Goal: Check status: Check status

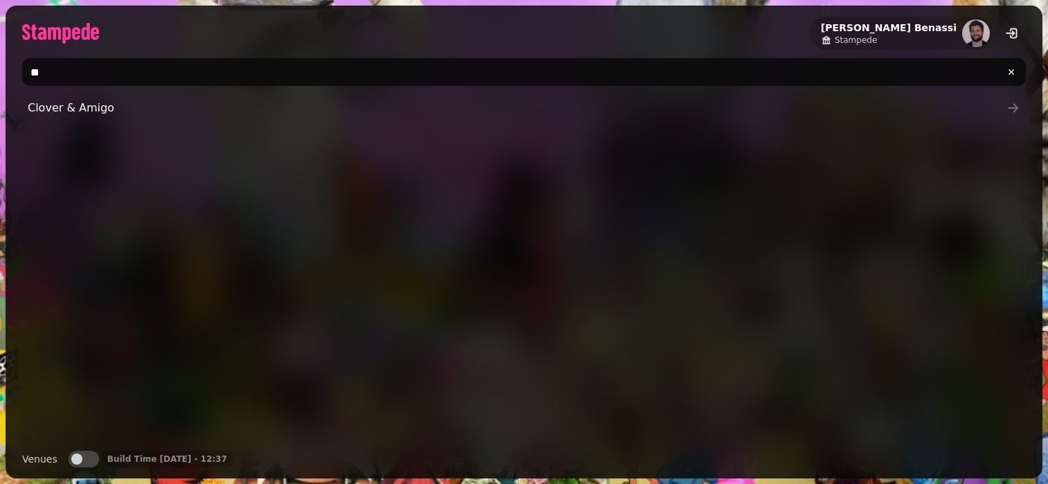
type input "*"
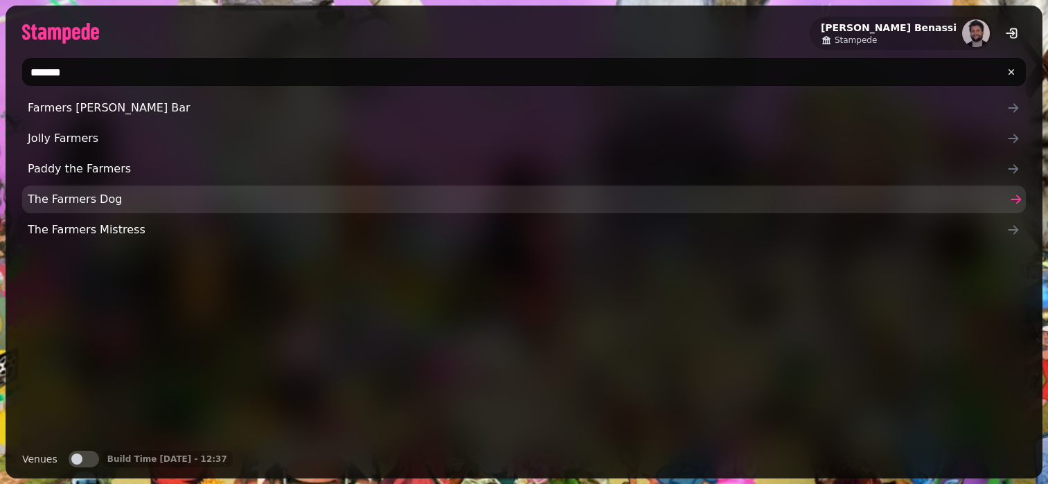
type input "*******"
click at [70, 204] on span "The Farmers Dog" at bounding box center [517, 199] width 978 height 17
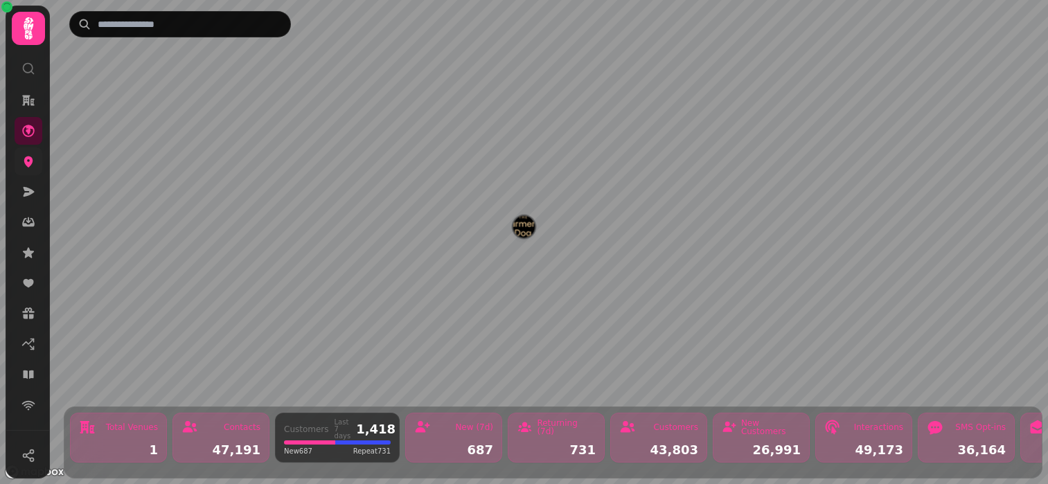
click at [17, 168] on link at bounding box center [29, 161] width 28 height 28
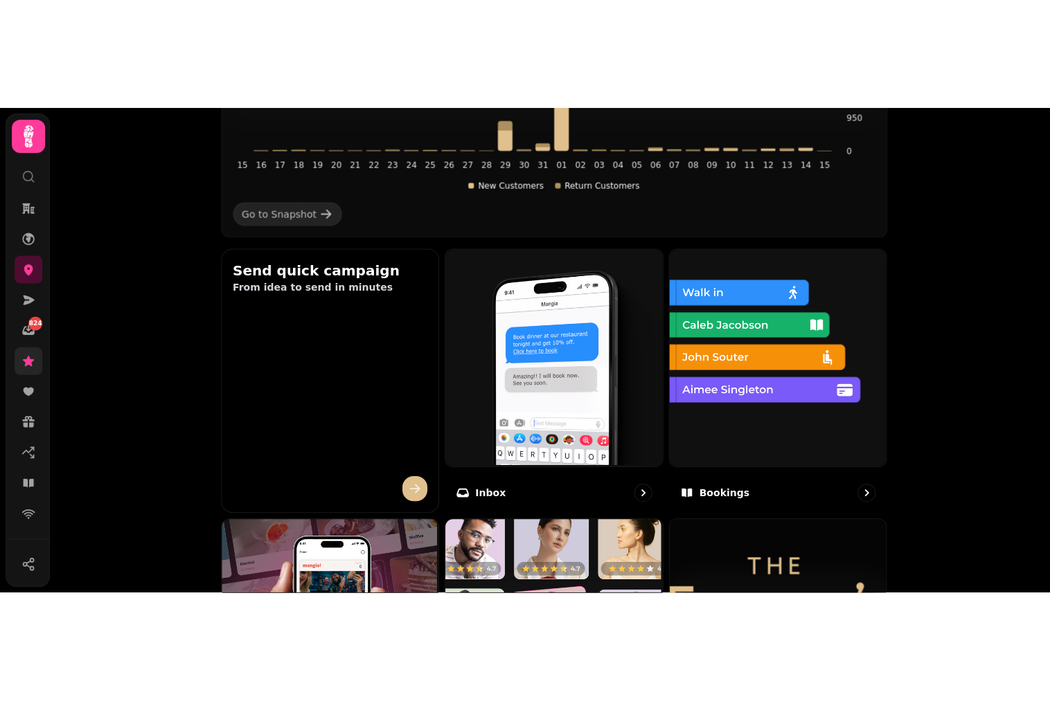
scroll to position [358, 0]
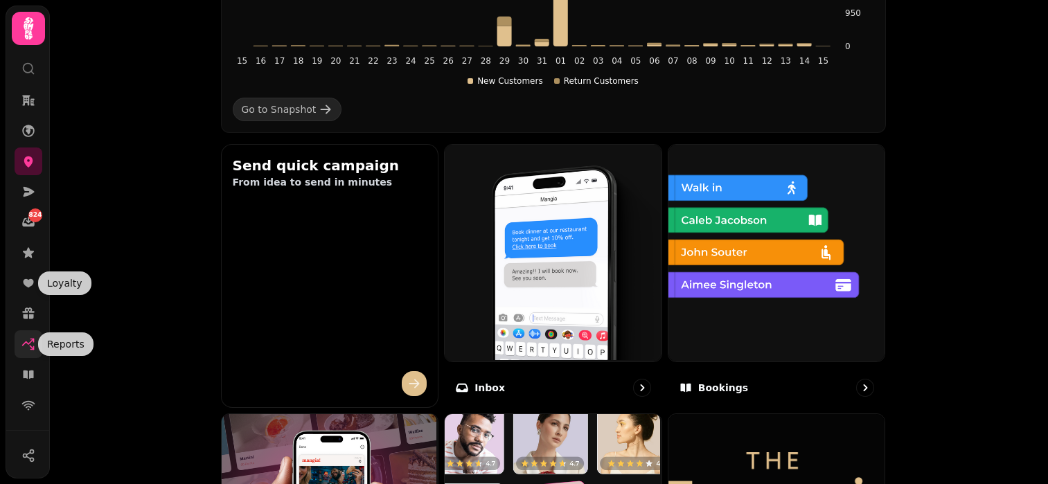
click at [32, 339] on icon at bounding box center [31, 340] width 3 height 3
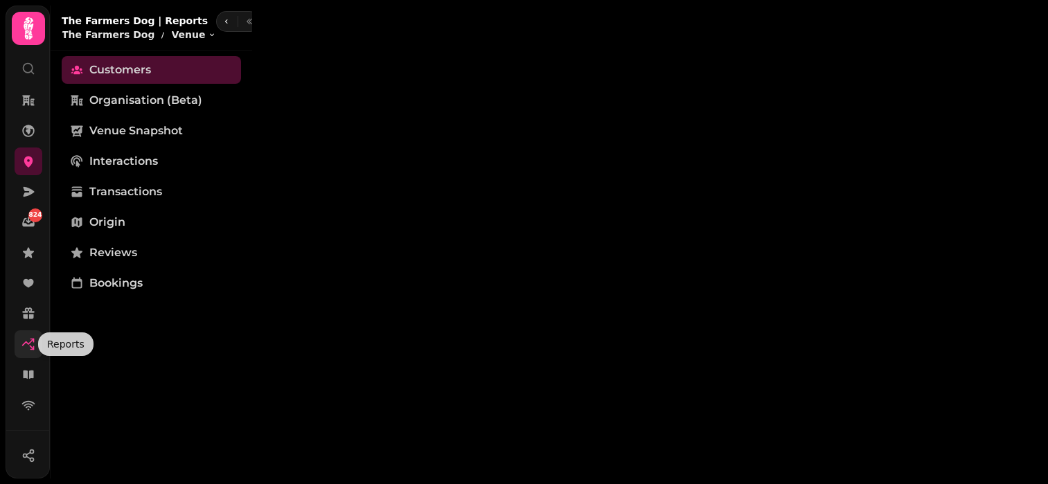
select select "**"
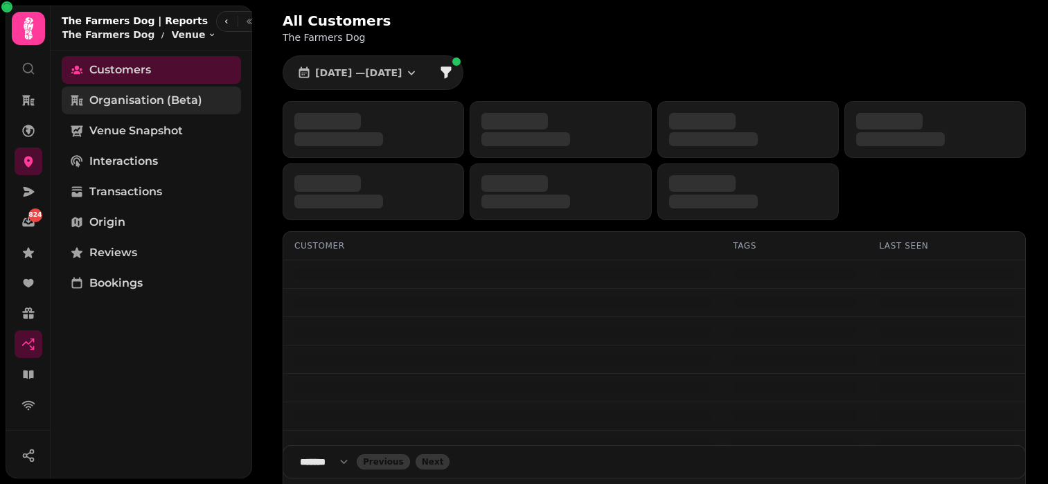
click at [159, 97] on span "Organisation (beta)" at bounding box center [145, 100] width 113 height 17
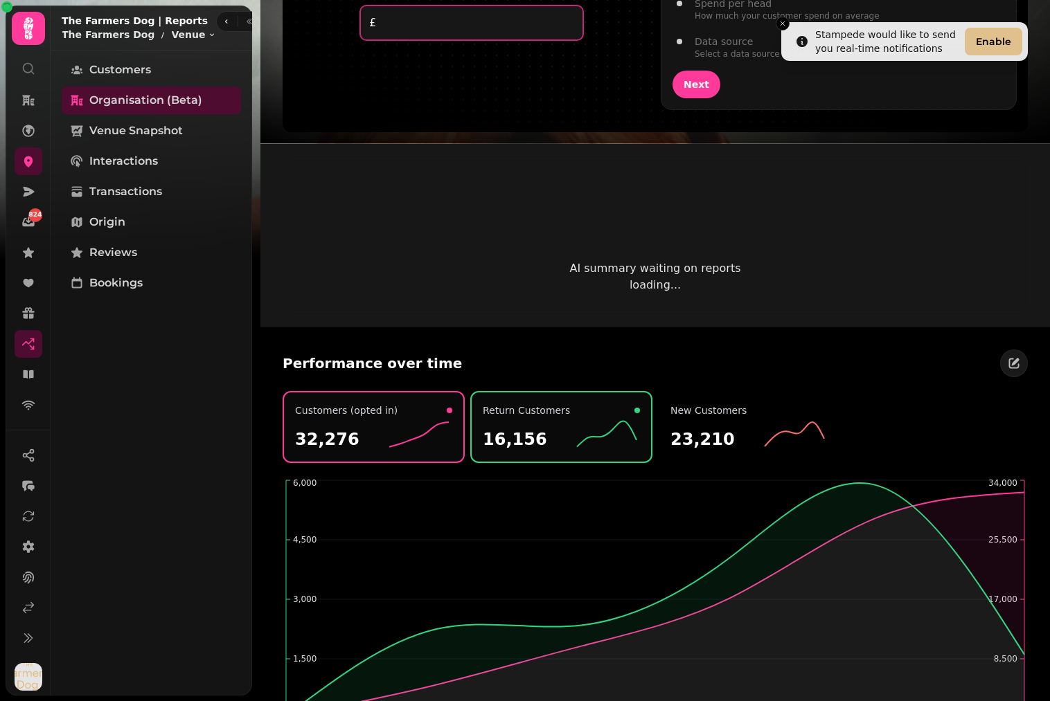
scroll to position [1161, 0]
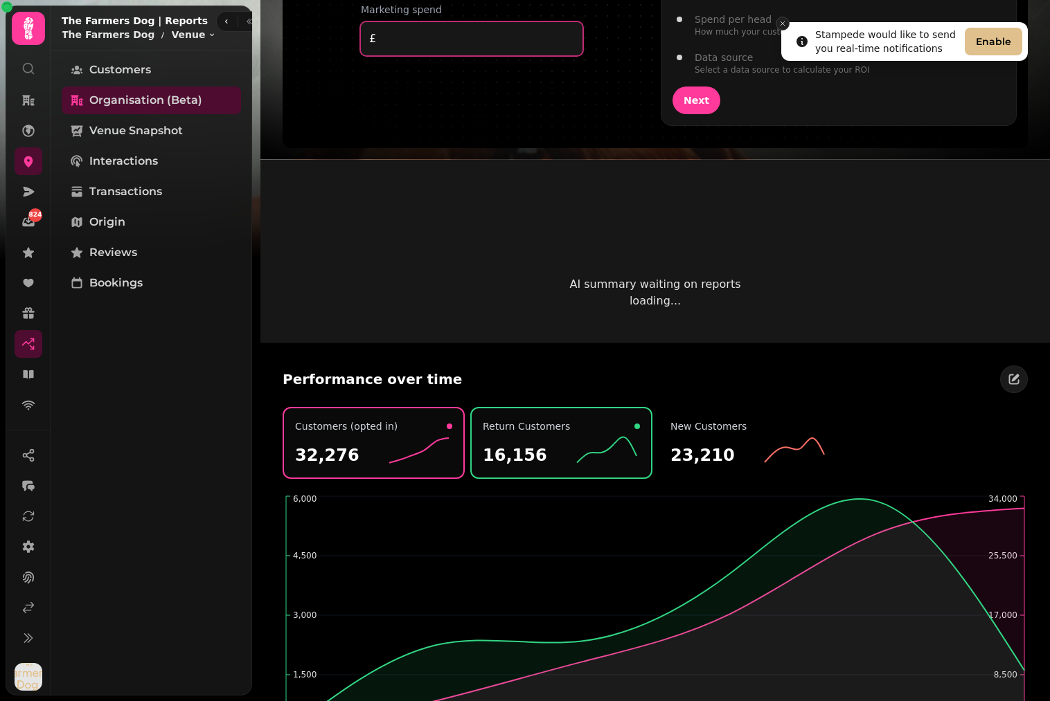
click at [779, 23] on icon "Close toast" at bounding box center [782, 23] width 8 height 8
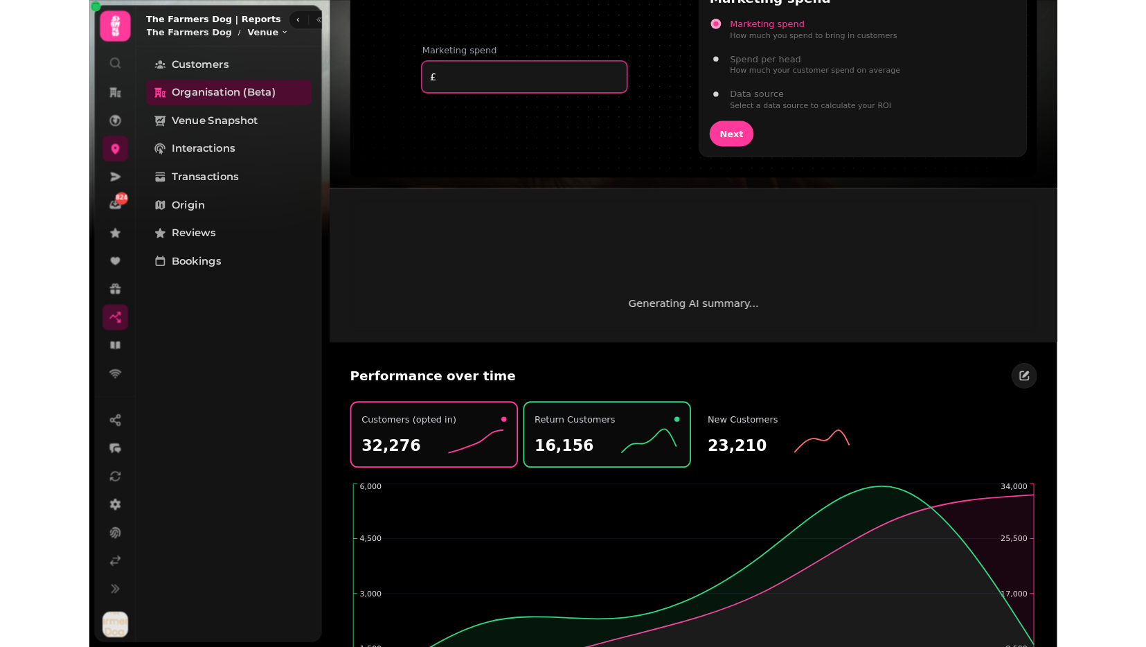
scroll to position [1028, 0]
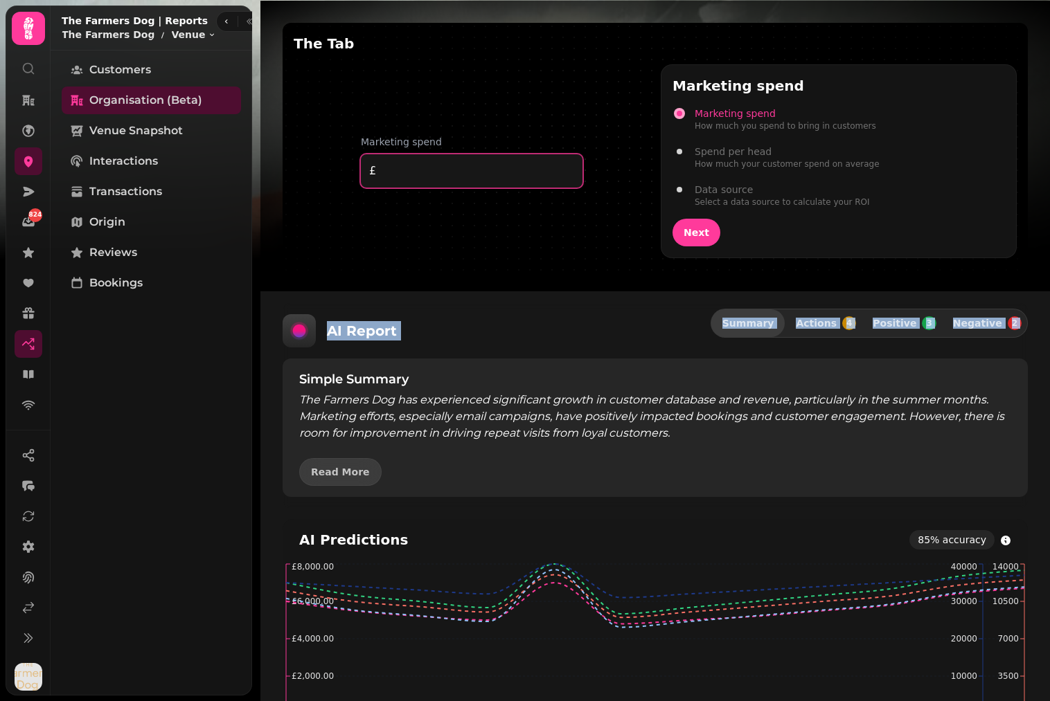
drag, startPoint x: 303, startPoint y: 337, endPoint x: 255, endPoint y: 377, distance: 63.4
click at [255, 377] on div "Receipts [DATE] - [DATE] Guest Sources Wi-Fi Booking Invite Booking Completed B…" at bounding box center [651, 350] width 798 height 701
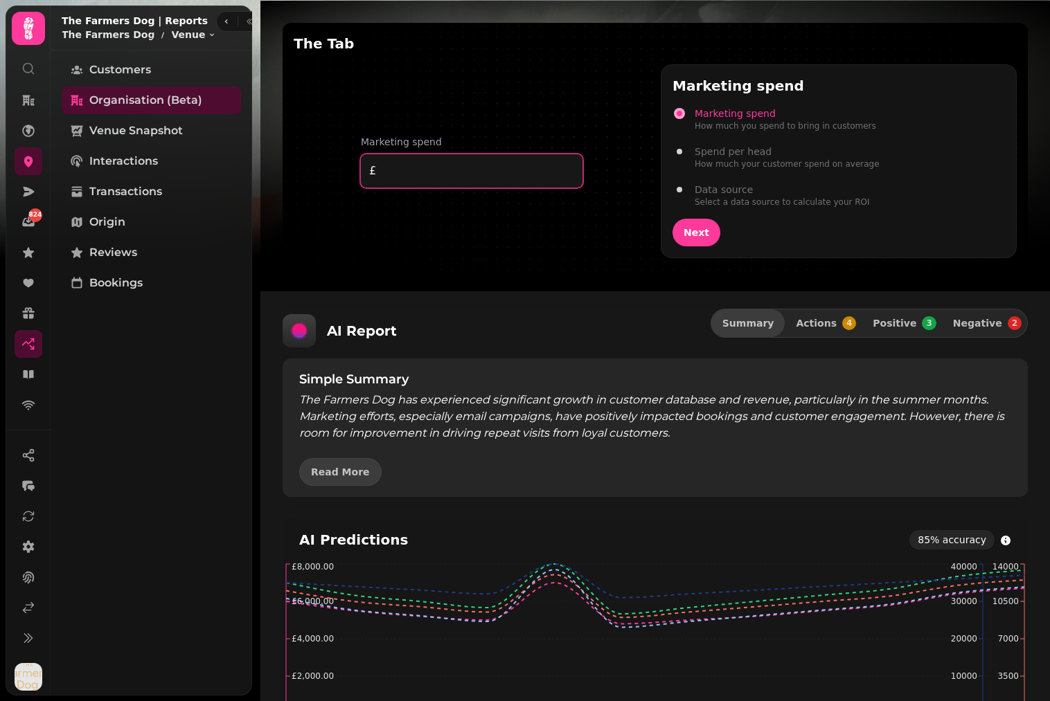
click at [293, 339] on icon at bounding box center [299, 331] width 28 height 28
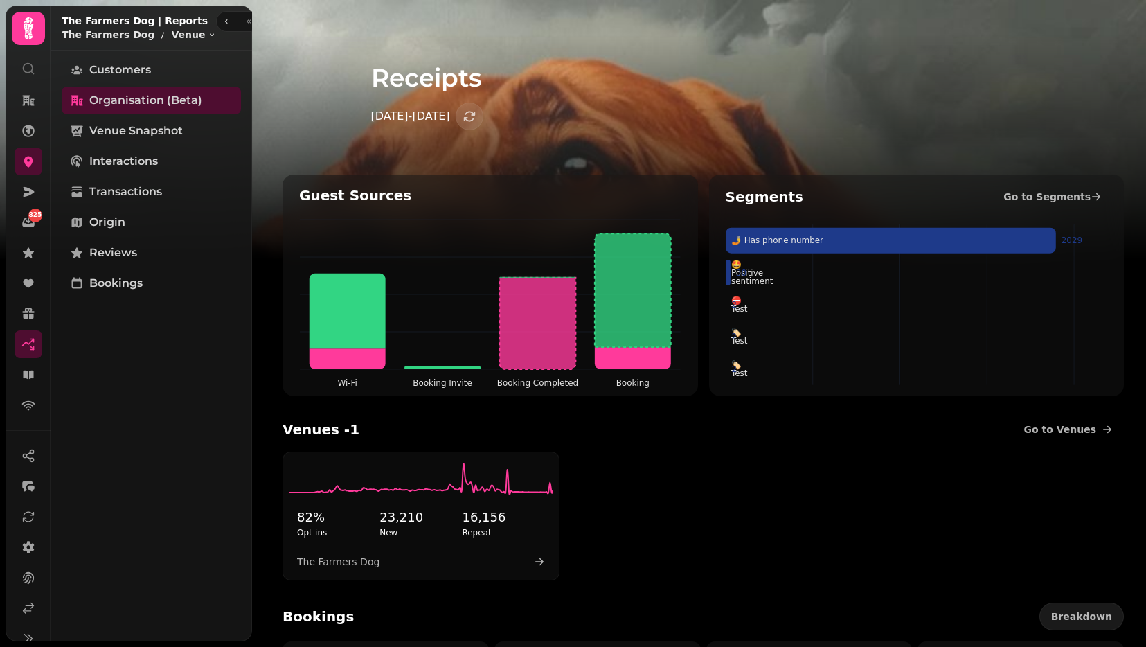
scroll to position [0, 0]
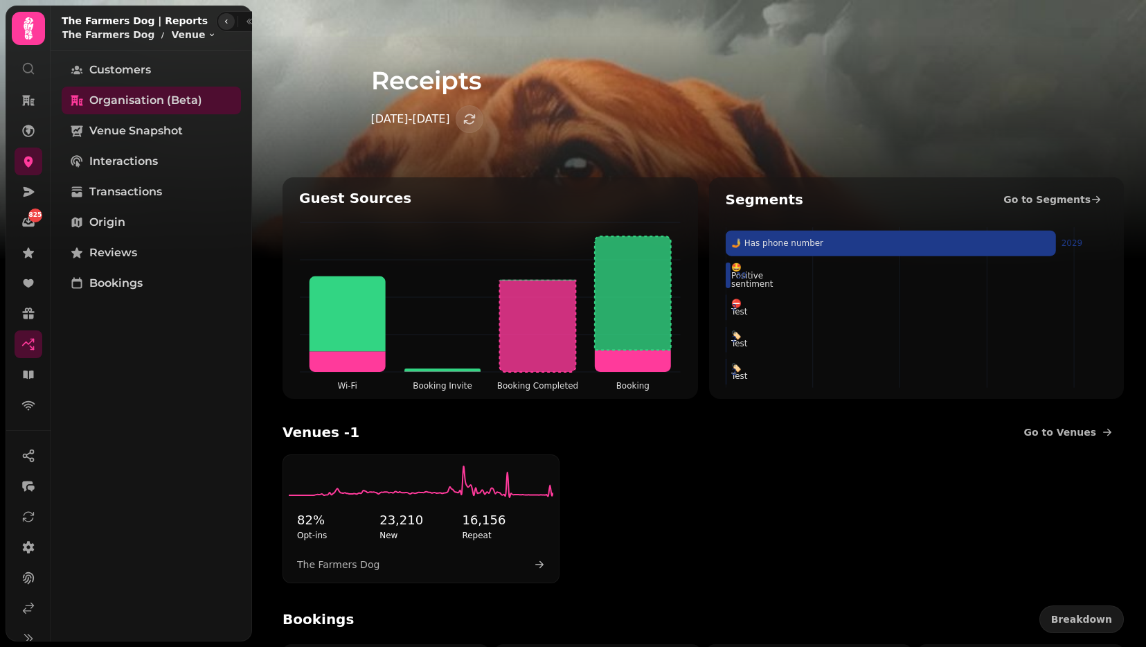
click at [218, 28] on button "button" at bounding box center [226, 21] width 17 height 17
select select "**"
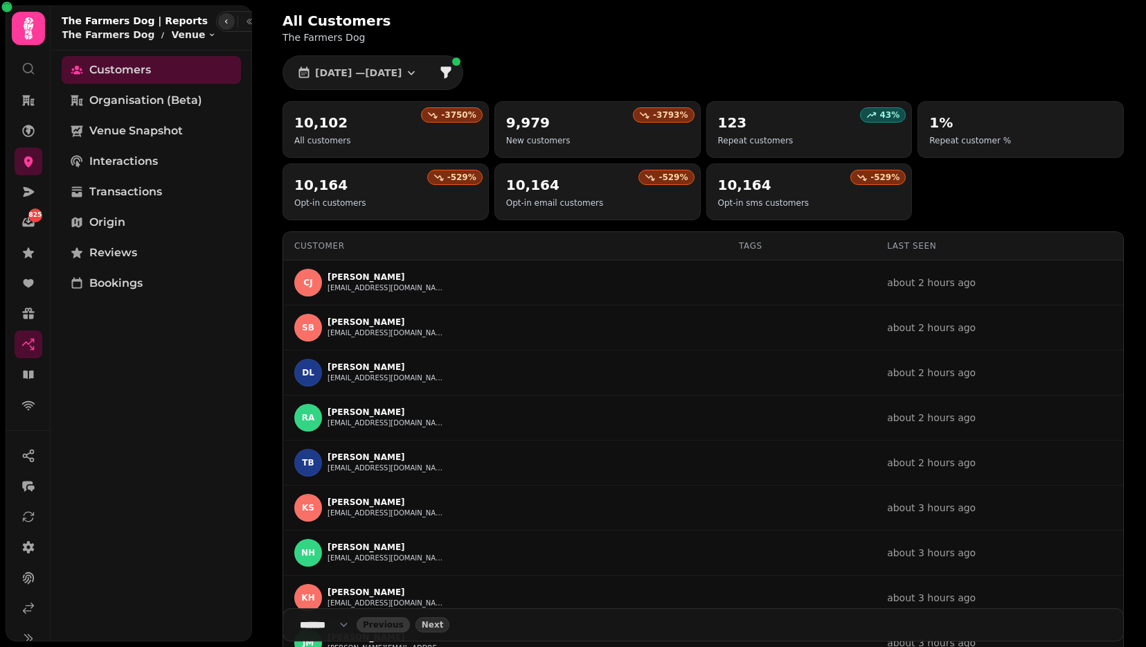
click at [218, 28] on button "button" at bounding box center [226, 21] width 17 height 17
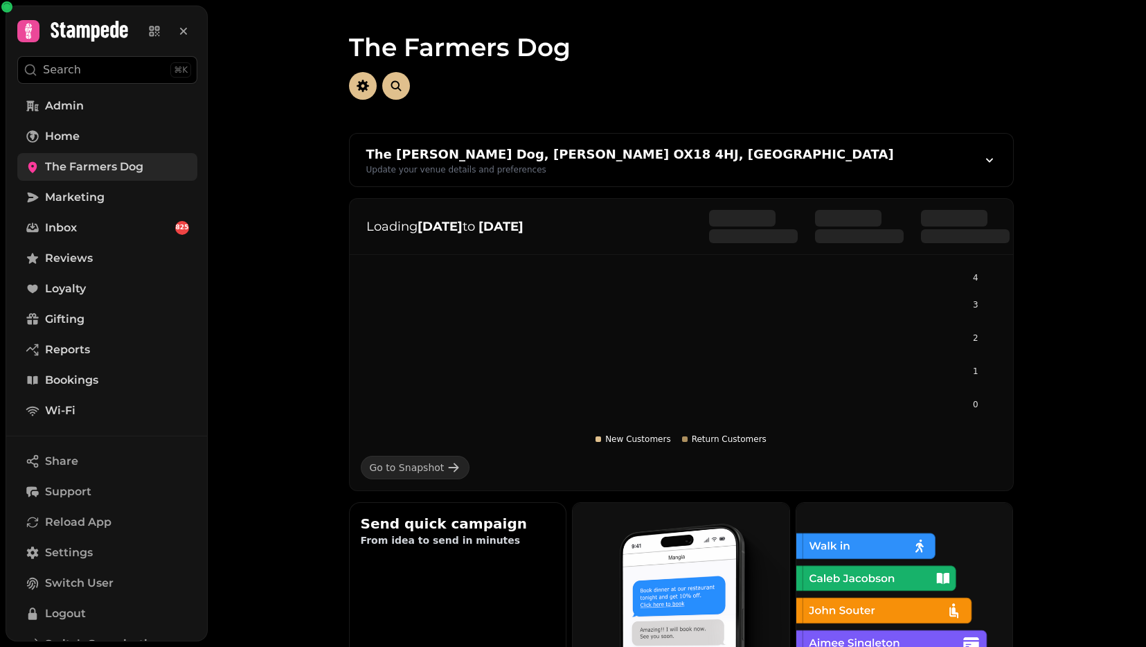
click at [69, 162] on span "The Farmers Dog" at bounding box center [94, 167] width 98 height 17
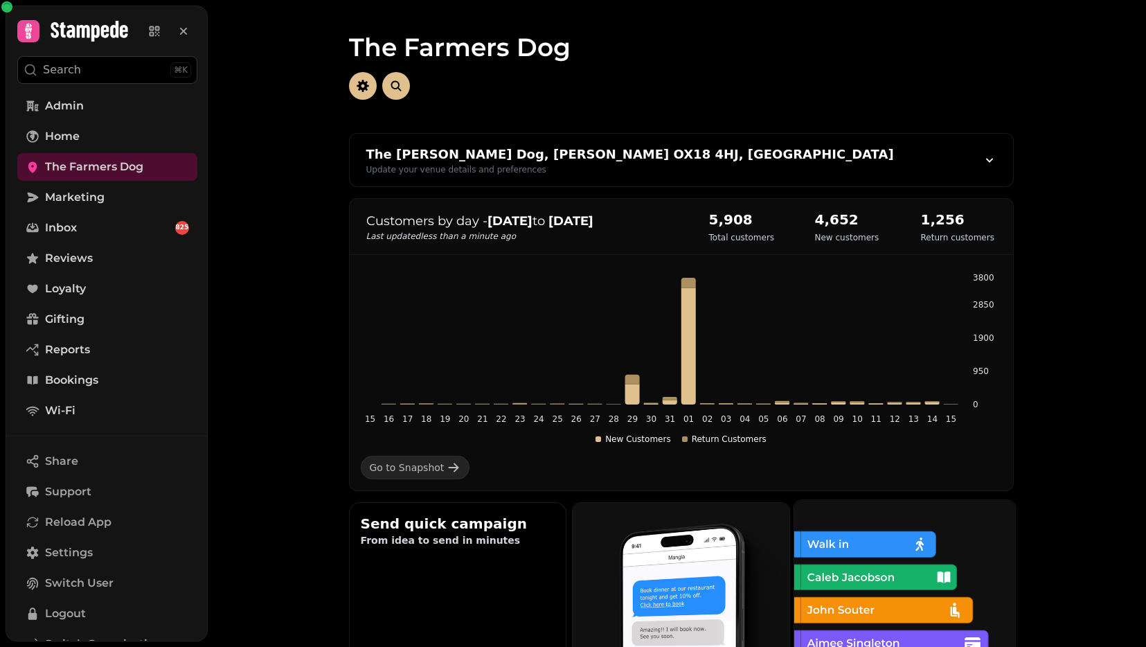
click at [929, 483] on img at bounding box center [903, 609] width 221 height 221
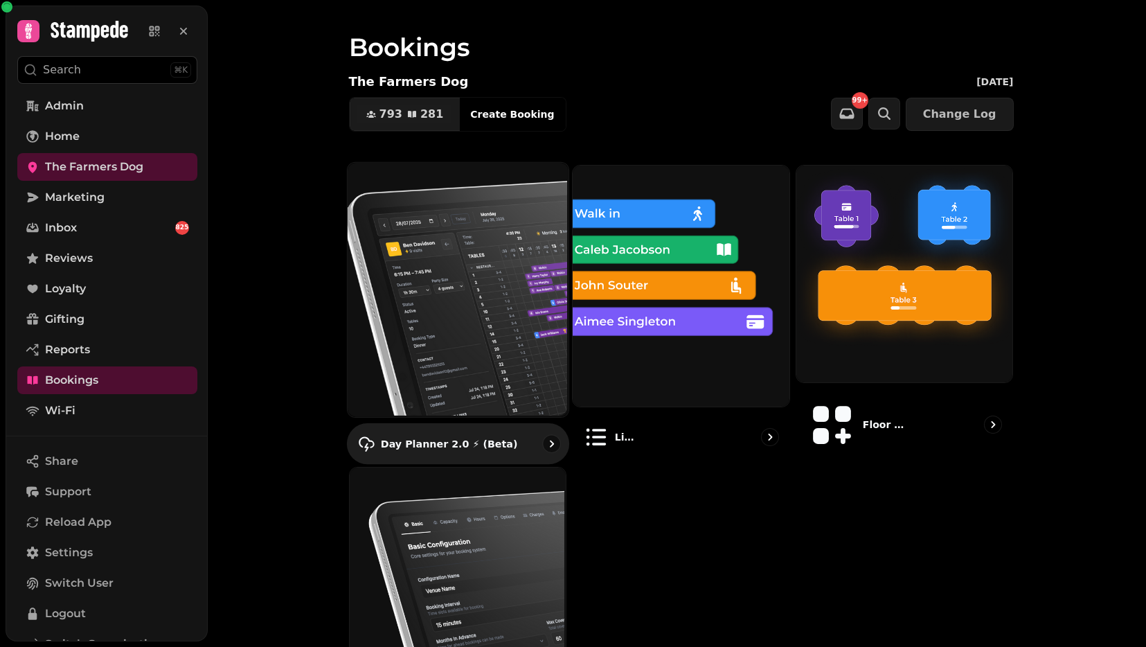
click at [474, 233] on img at bounding box center [456, 288] width 221 height 254
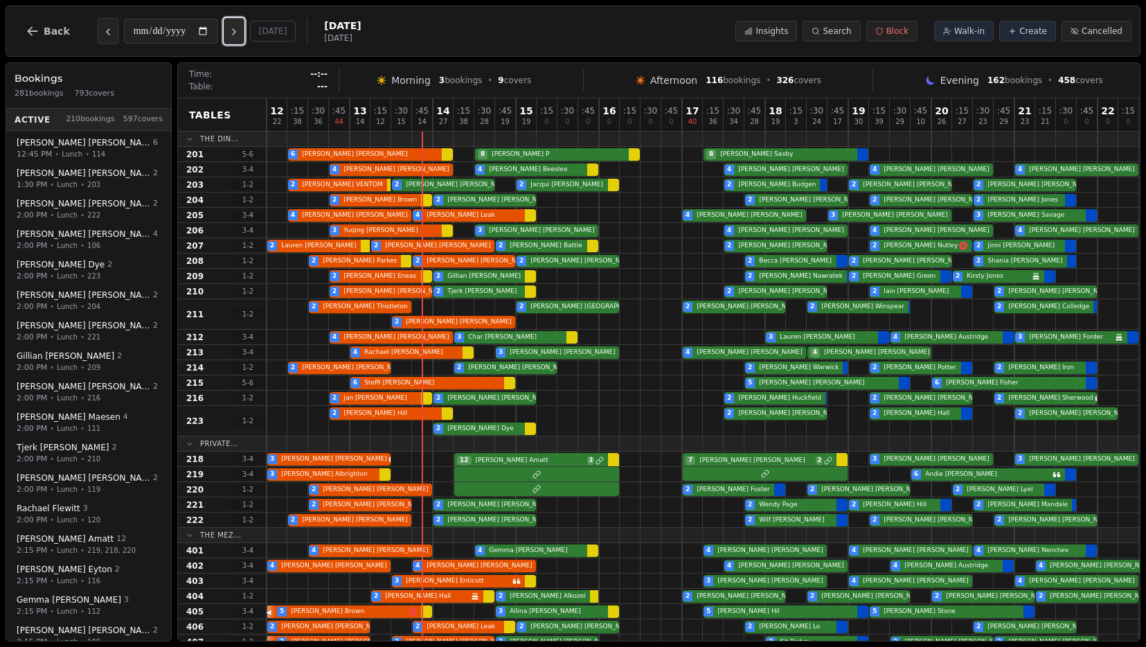
click at [235, 33] on icon "Next day" at bounding box center [234, 32] width 3 height 6
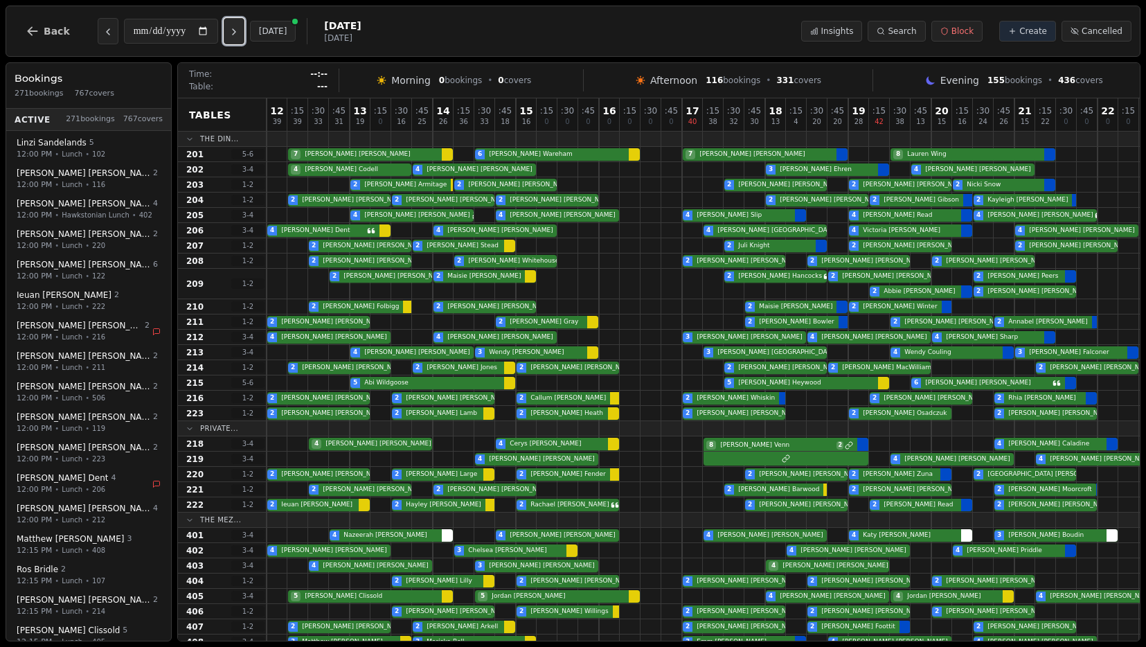
click at [240, 33] on icon "Next day" at bounding box center [234, 31] width 11 height 11
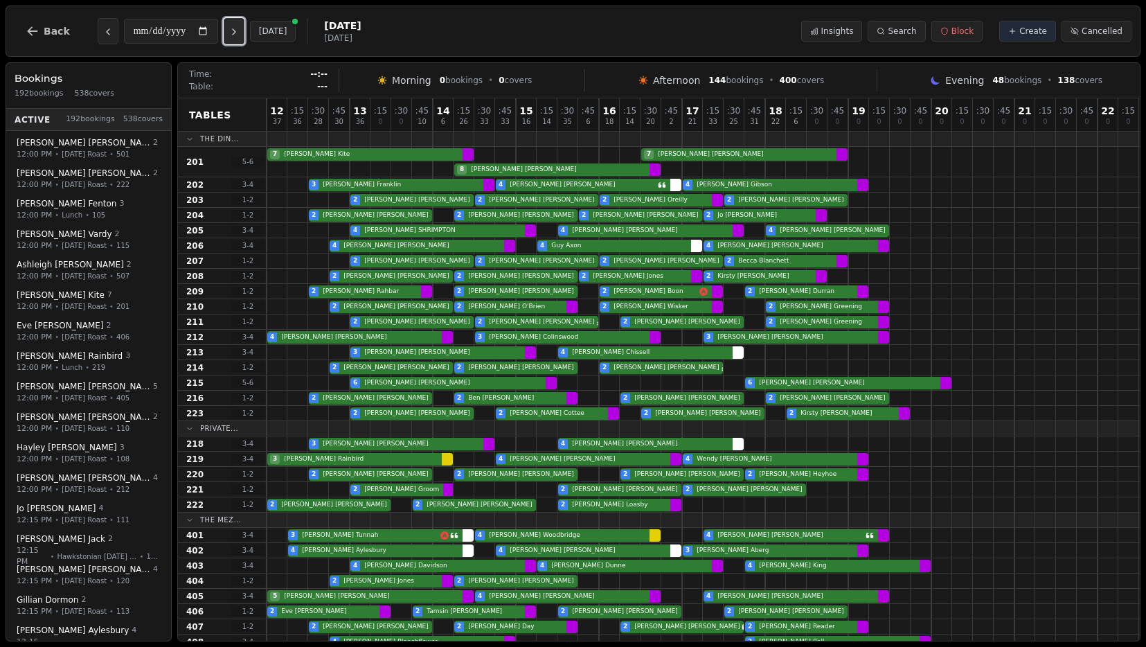
click at [240, 33] on icon "Next day" at bounding box center [234, 31] width 11 height 11
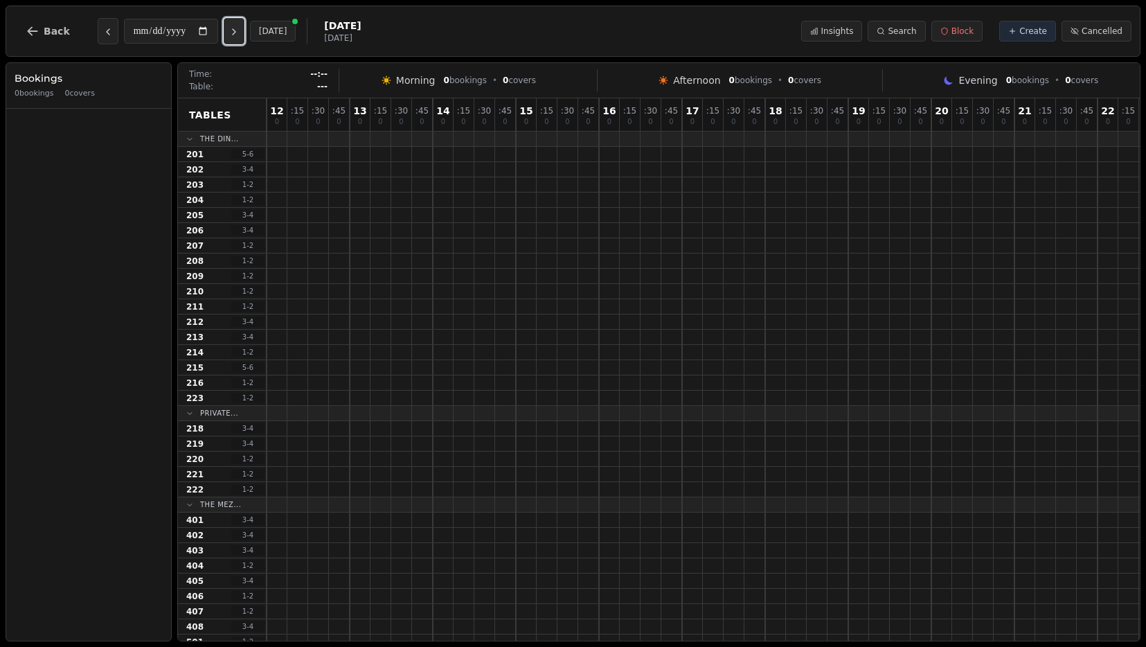
click at [240, 33] on icon "Next day" at bounding box center [234, 31] width 11 height 11
type input "**********"
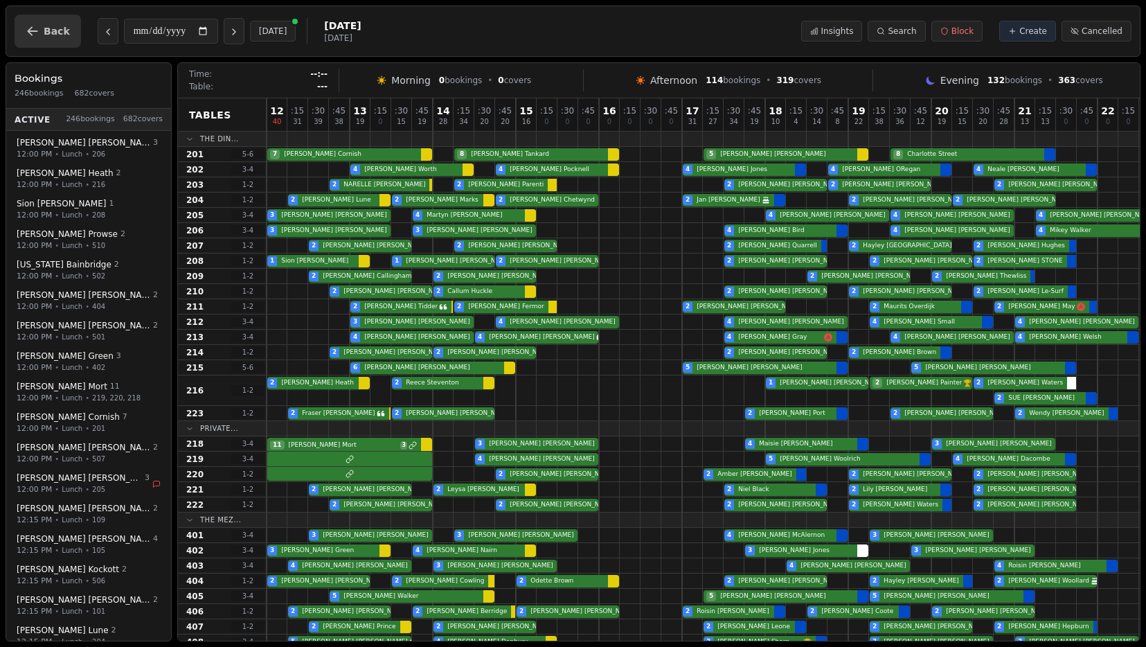
click at [49, 30] on span "Back" at bounding box center [57, 31] width 26 height 10
